Goal: Task Accomplishment & Management: Manage account settings

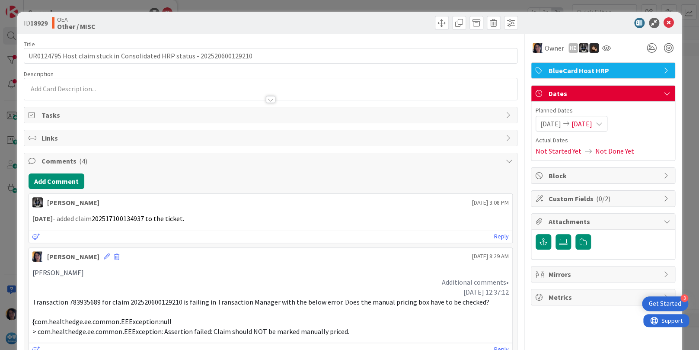
click at [664, 21] on icon at bounding box center [669, 23] width 10 height 10
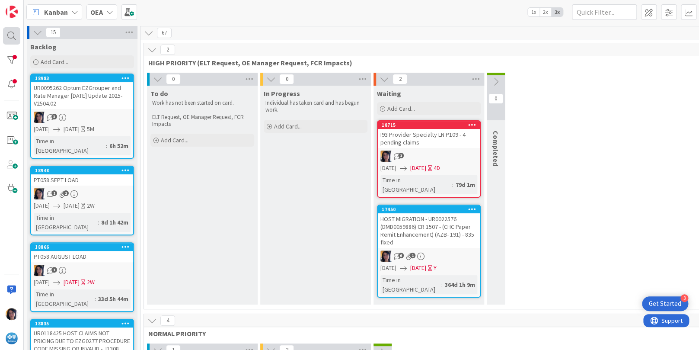
click at [10, 35] on div at bounding box center [11, 35] width 17 height 17
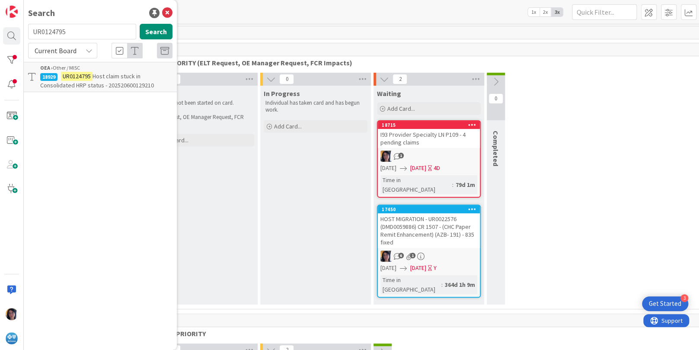
drag, startPoint x: 79, startPoint y: 29, endPoint x: 32, endPoint y: 32, distance: 47.2
click at [32, 32] on input "UR0124795" at bounding box center [82, 32] width 108 height 16
type input "telehealth"
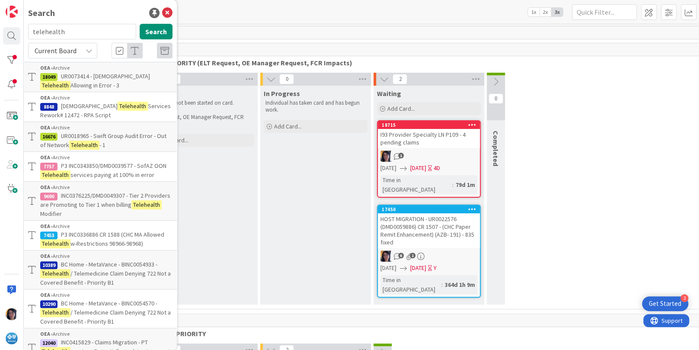
click at [55, 50] on span "Current Board" at bounding box center [56, 50] width 42 height 9
click at [55, 86] on span "All Boards" at bounding box center [78, 86] width 90 height 13
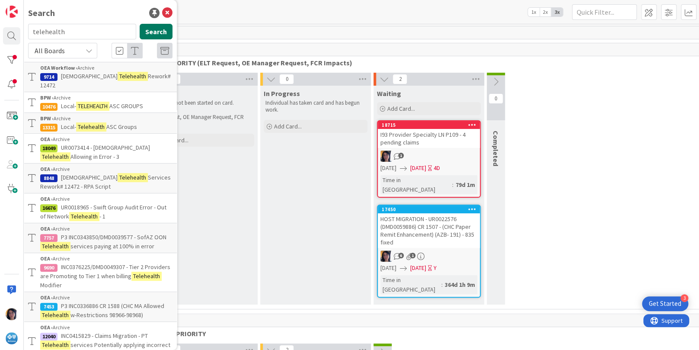
click at [157, 30] on button "Search" at bounding box center [156, 32] width 33 height 16
click at [160, 48] on icon at bounding box center [164, 51] width 9 height 9
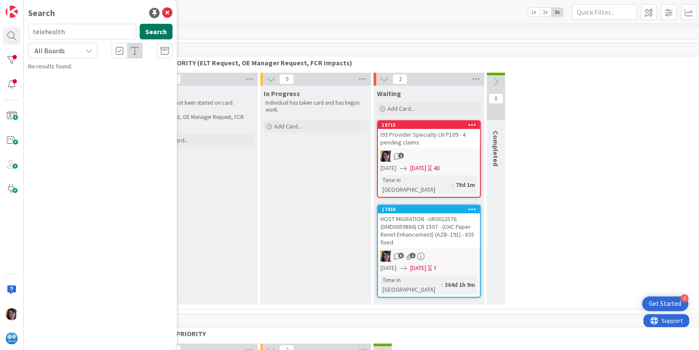
click at [154, 32] on button "Search" at bounding box center [156, 32] width 33 height 16
click at [161, 49] on icon at bounding box center [164, 51] width 9 height 9
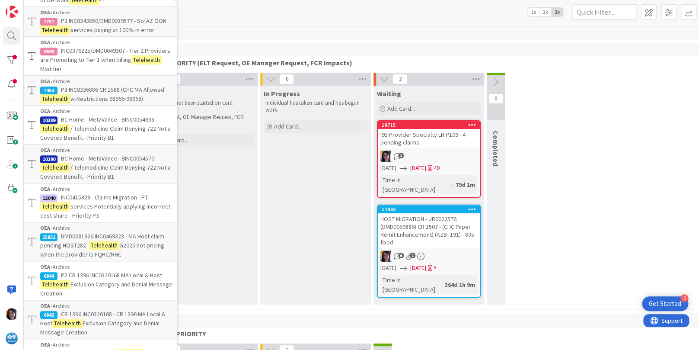
scroll to position [250, 0]
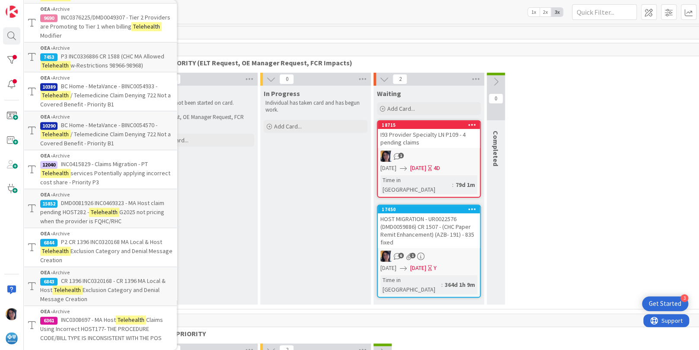
click at [635, 103] on div "0 To do Work has not been started on card. ELT Request, OE Manager Request, FCR…" at bounding box center [429, 191] width 567 height 236
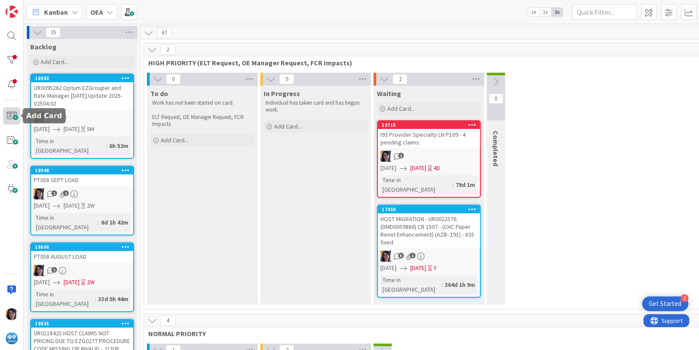
click at [15, 115] on span at bounding box center [11, 115] width 17 height 17
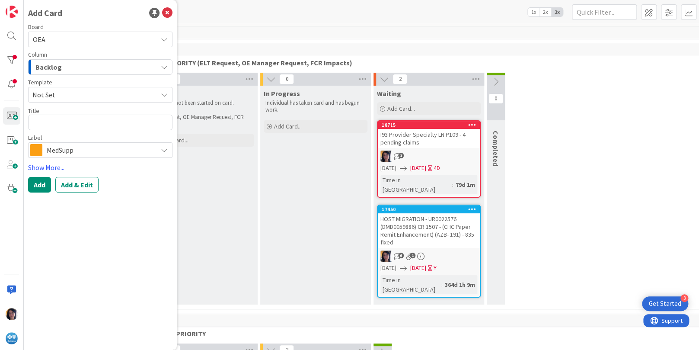
click at [54, 64] on span "Backlog" at bounding box center [48, 66] width 26 height 11
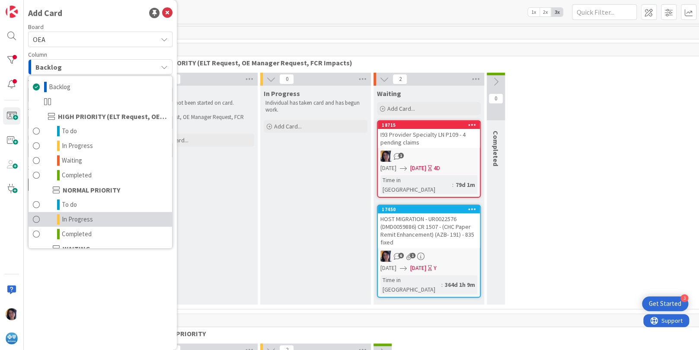
scroll to position [84, 0]
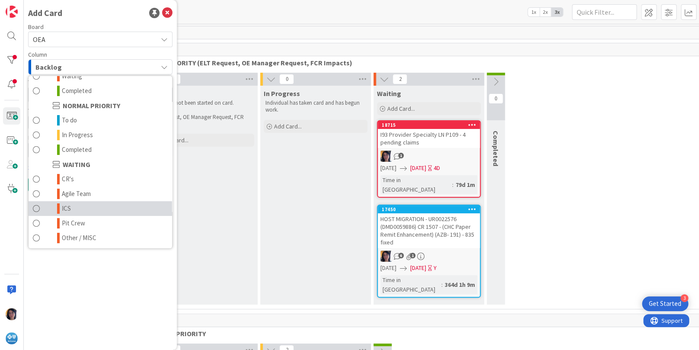
click at [76, 207] on link "ICS" at bounding box center [101, 208] width 144 height 15
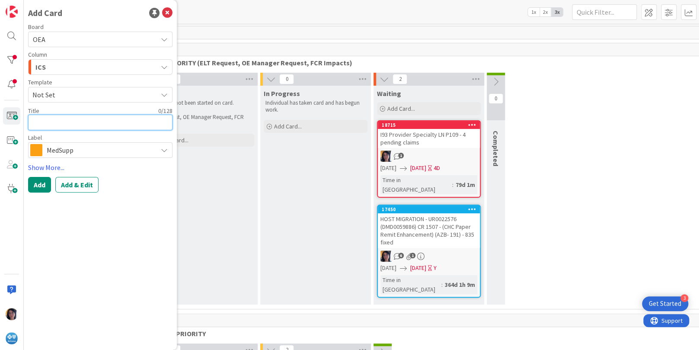
click at [50, 123] on textarea at bounding box center [100, 123] width 144 height 16
paste textarea "UR0128430"
type textarea "x"
type textarea "UR0128430"
type textarea "x"
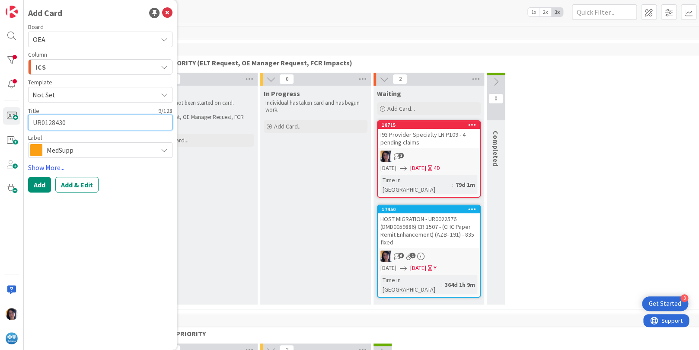
type textarea "UR0128430"
paste textarea "Telehealth Place of Service 10 is using the facility fee under paying claims"
type textarea "x"
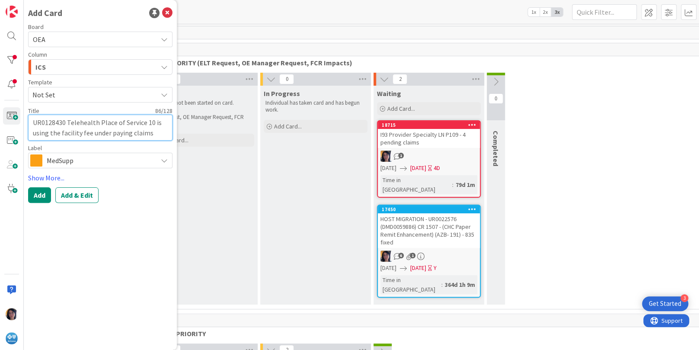
type textarea "UR0128430 Telehealth Place of Service 10 is using the facility fee under paying…"
click at [73, 164] on span "MedSupp" at bounding box center [100, 160] width 106 height 12
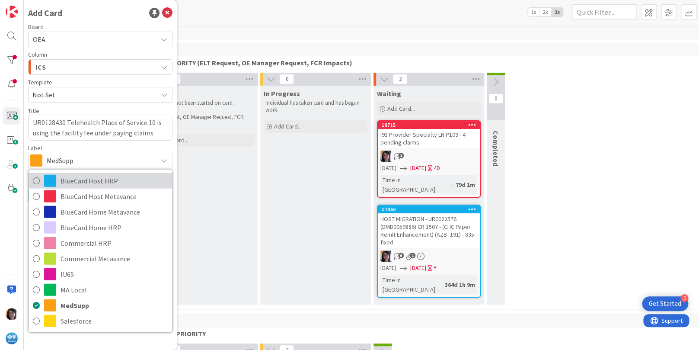
click at [70, 183] on span "BlueCard Host HRP" at bounding box center [114, 180] width 107 height 13
type textarea "x"
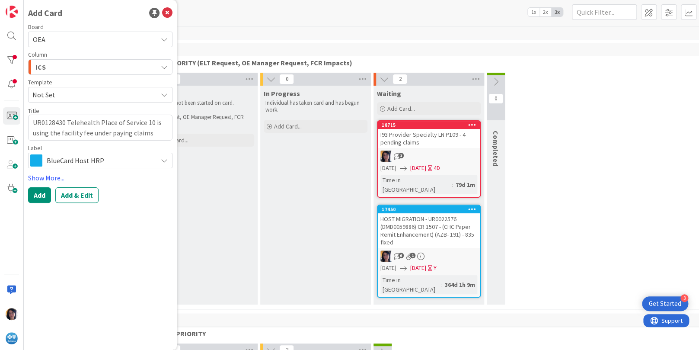
click at [76, 194] on button "Add & Edit" at bounding box center [76, 195] width 43 height 16
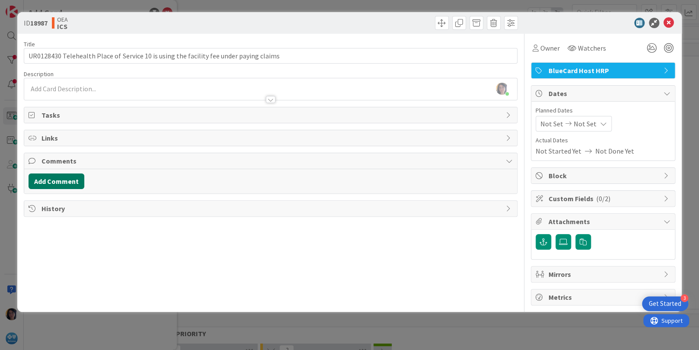
click at [60, 182] on button "Add Comment" at bounding box center [57, 181] width 56 height 16
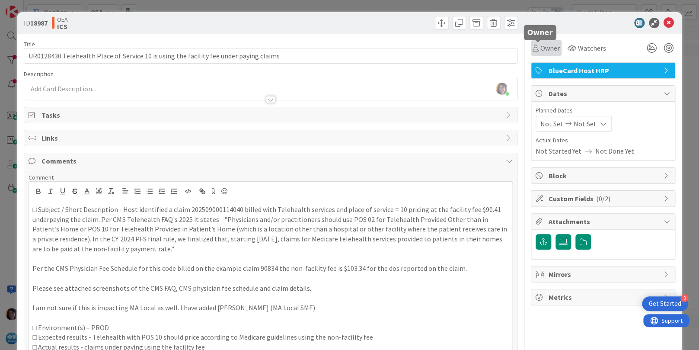
click at [541, 48] on span "Owner" at bounding box center [550, 48] width 19 height 10
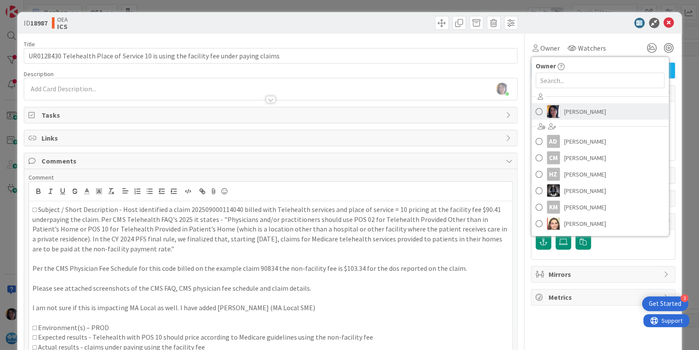
click at [550, 110] on img at bounding box center [553, 111] width 13 height 13
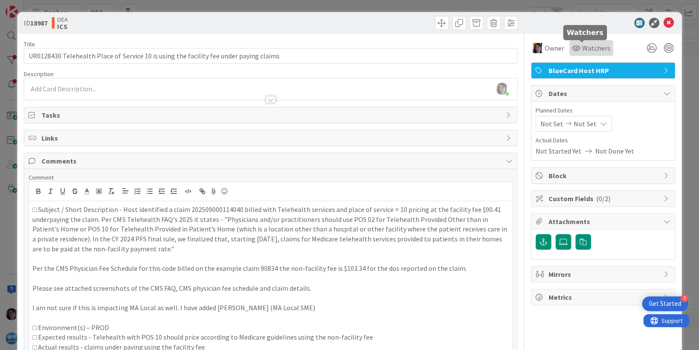
click at [584, 48] on span "Watchers" at bounding box center [597, 48] width 28 height 10
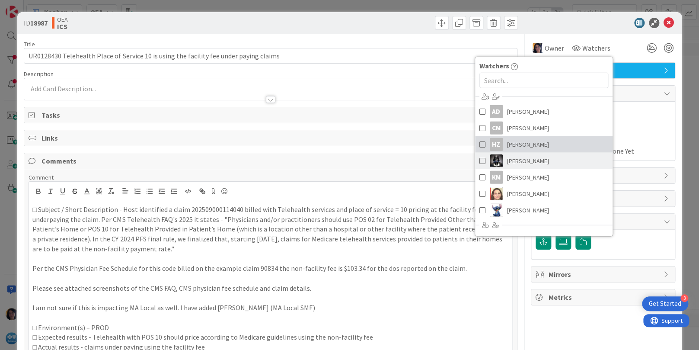
drag, startPoint x: 512, startPoint y: 144, endPoint x: 512, endPoint y: 157, distance: 12.5
click at [512, 145] on span "[PERSON_NAME]" at bounding box center [528, 144] width 42 height 13
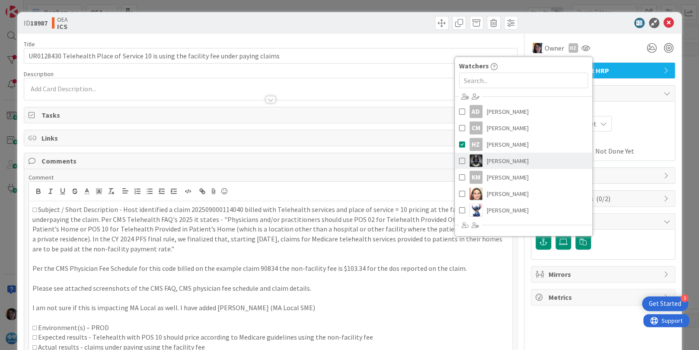
click at [512, 157] on link "[PERSON_NAME]" at bounding box center [524, 161] width 138 height 16
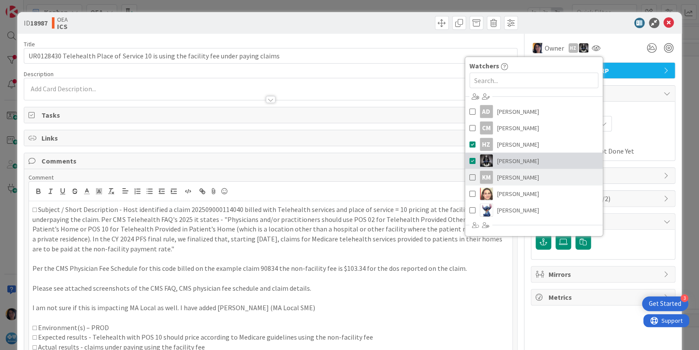
scroll to position [97, 0]
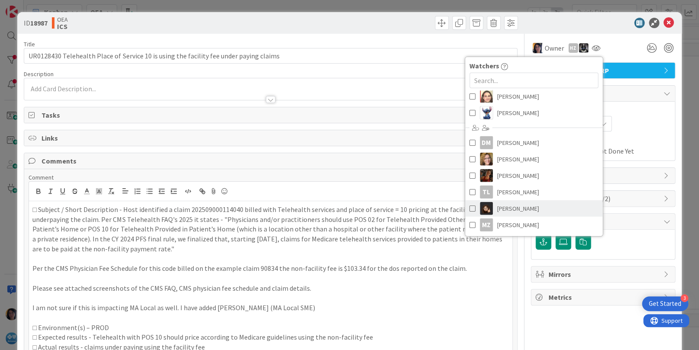
click at [508, 208] on span "[PERSON_NAME]" at bounding box center [518, 208] width 42 height 13
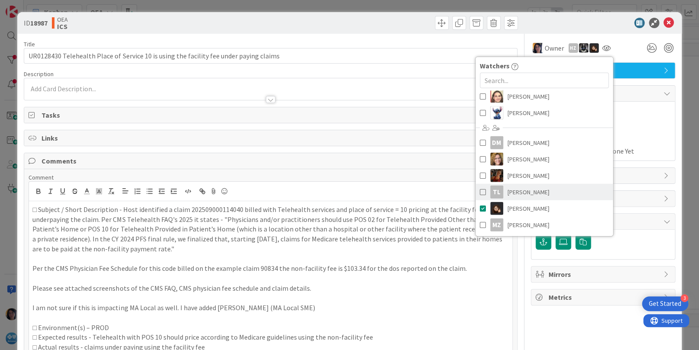
click at [515, 189] on span "[PERSON_NAME]" at bounding box center [529, 192] width 42 height 13
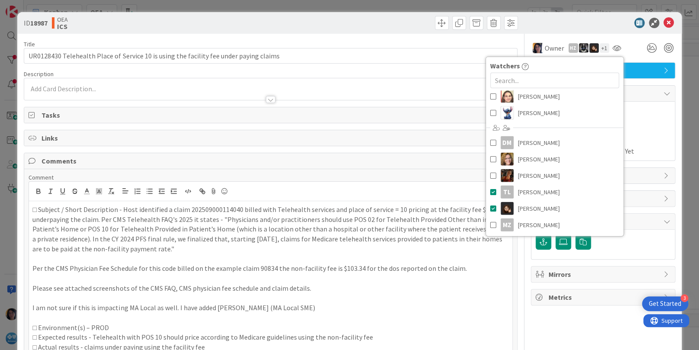
click at [634, 133] on div "Planned Dates Not Set Not Set Actual Dates Not Started Yet Not Done Yet" at bounding box center [603, 131] width 135 height 50
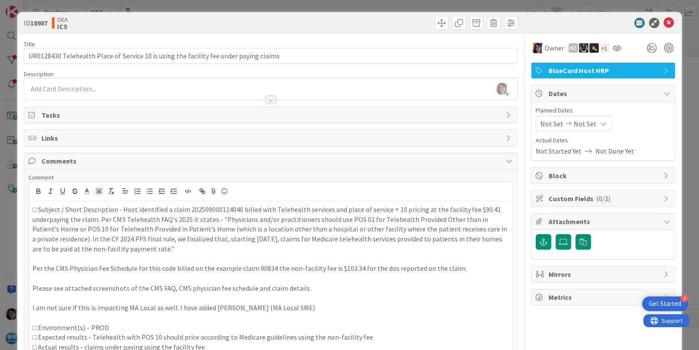
click at [546, 123] on span "Not Set" at bounding box center [552, 124] width 23 height 10
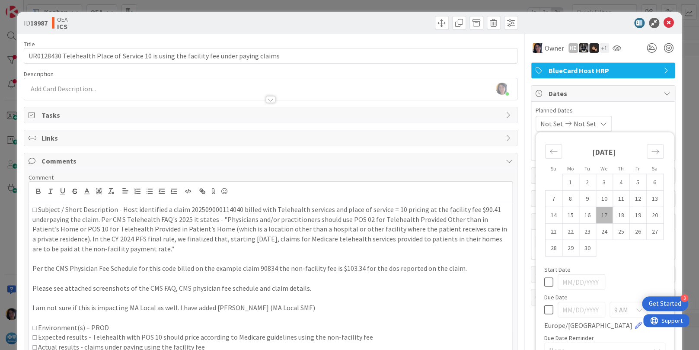
click at [596, 211] on td "17" at bounding box center [604, 215] width 17 height 16
type input "[DATE]"
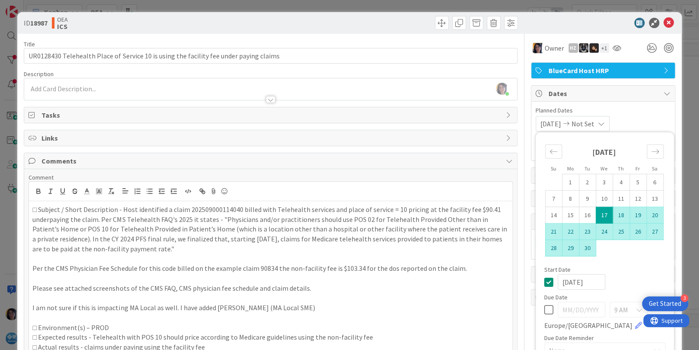
click at [579, 250] on td "30" at bounding box center [587, 248] width 17 height 16
type input "[DATE]"
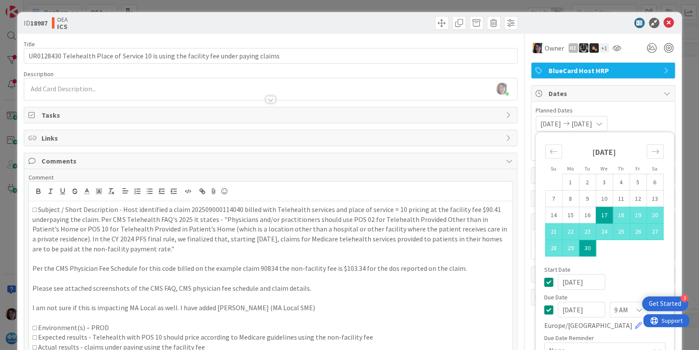
click at [539, 24] on div at bounding box center [599, 23] width 153 height 10
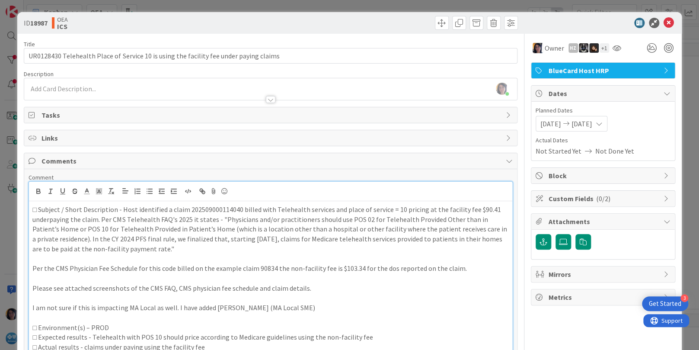
click at [268, 238] on p "□ Subject / Short Description - Host identified a claim 202509000114040 billed …" at bounding box center [270, 229] width 476 height 49
drag, startPoint x: 273, startPoint y: 209, endPoint x: 468, endPoint y: 211, distance: 196.0
click at [468, 211] on p "□ Subject / Short Description - Host identified a claim 202509000114040 billed …" at bounding box center [270, 229] width 476 height 49
copy p "Telehealth services and place of service = 10 pricing at the facility fee"
drag, startPoint x: 228, startPoint y: 270, endPoint x: 179, endPoint y: 257, distance: 51.2
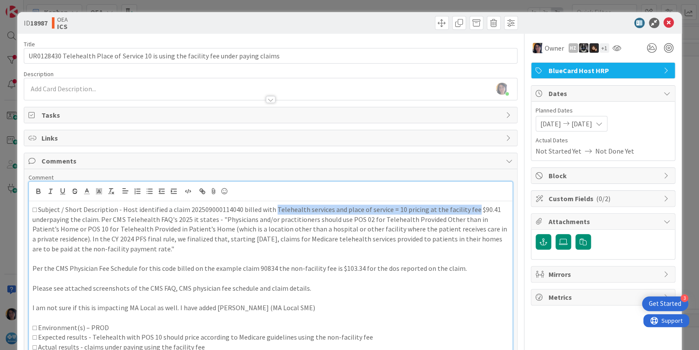
click at [223, 268] on p "Per the CMS Physician Fee Schedule for this code billed on the example claim 90…" at bounding box center [270, 268] width 476 height 10
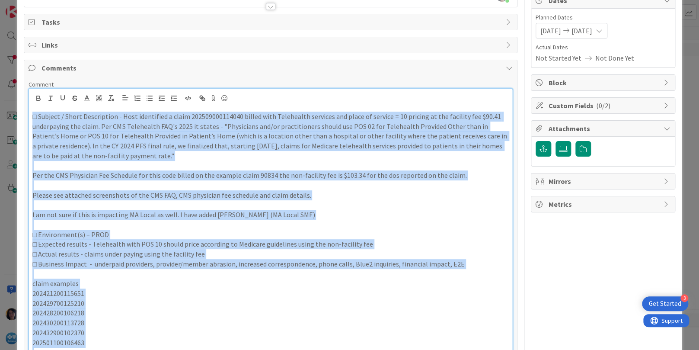
scroll to position [164, 0]
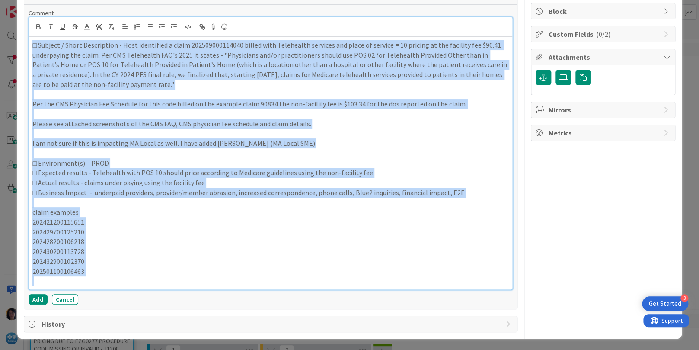
drag, startPoint x: 32, startPoint y: 210, endPoint x: 330, endPoint y: 255, distance: 301.4
click at [154, 286] on div "□ Subject / Short Description - Host identified a claim 202509000114040 billed …" at bounding box center [270, 163] width 483 height 253
copy div "□ Loremip / Dolor Sitametcons - Adip elitseddoe t incid 092929418881913 utlabo …"
click at [459, 233] on p "202429700125210" at bounding box center [270, 232] width 476 height 10
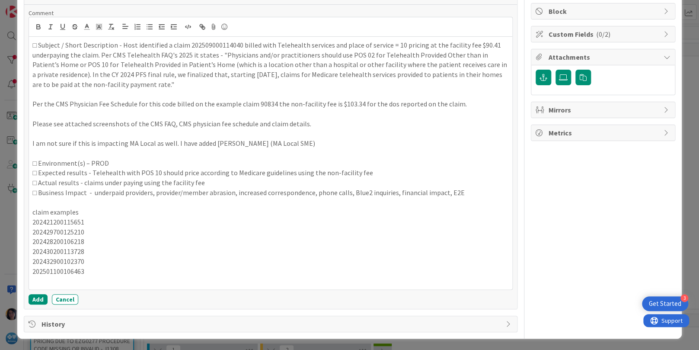
click at [565, 245] on div "Owner Owner Remove Set as Watcher [PERSON_NAME] AD [PERSON_NAME] CM [PERSON_NAM…" at bounding box center [603, 100] width 144 height 463
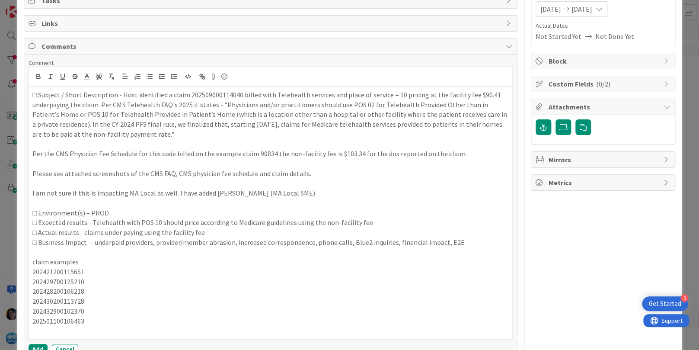
scroll to position [0, 0]
